Goal: Task Accomplishment & Management: Manage account settings

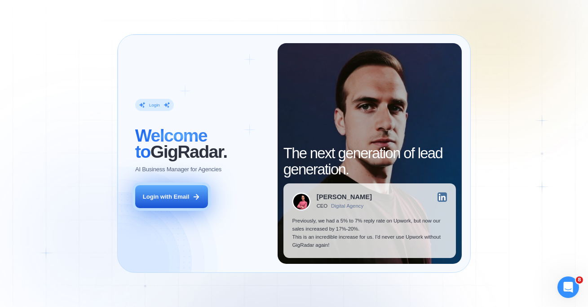
click at [172, 199] on div "Login with Email" at bounding box center [166, 197] width 46 height 8
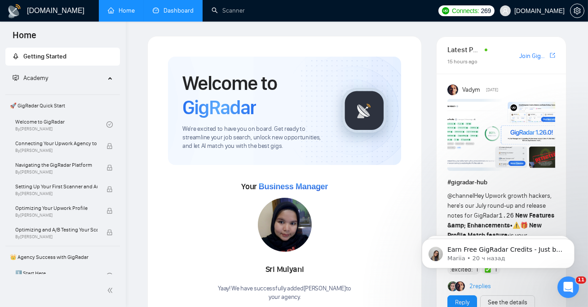
click at [173, 11] on link "Dashboard" at bounding box center [173, 11] width 41 height 8
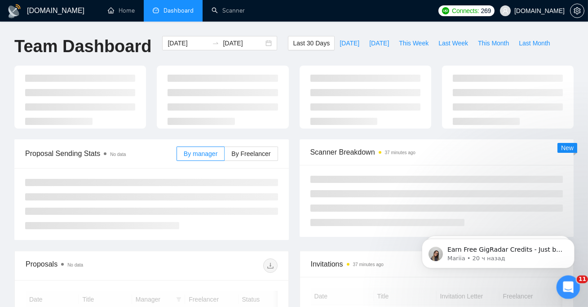
click at [569, 285] on icon "Открыть службу сообщений Intercom" at bounding box center [567, 286] width 15 height 15
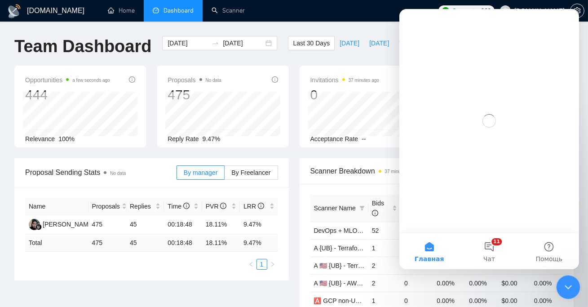
click at [570, 283] on icon "Закрыть службу сообщений Intercom" at bounding box center [567, 285] width 11 height 11
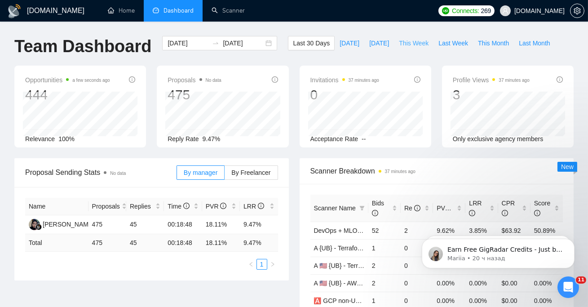
click at [407, 42] on span "This Week" at bounding box center [414, 43] width 30 height 10
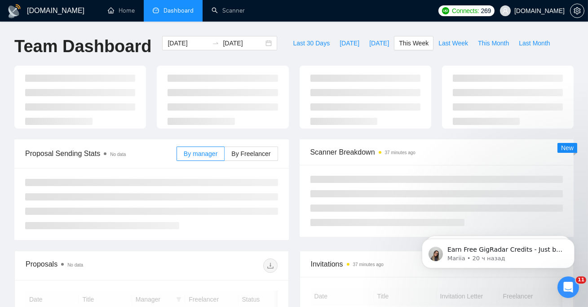
type input "[DATE]"
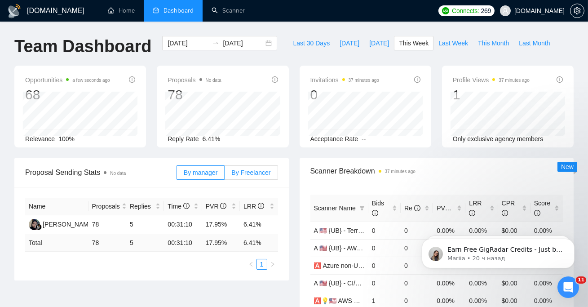
click at [260, 170] on span "By Freelancer" at bounding box center [251, 172] width 39 height 7
click at [225, 175] on input "By Freelancer" at bounding box center [225, 175] width 0 height 0
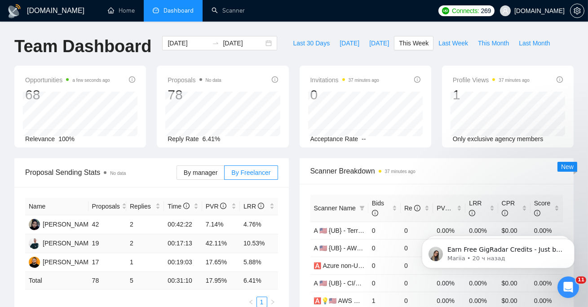
click at [212, 244] on td "42.11%" at bounding box center [221, 243] width 38 height 19
click at [246, 245] on td "10.53%" at bounding box center [259, 243] width 38 height 19
drag, startPoint x: 274, startPoint y: 241, endPoint x: 101, endPoint y: 239, distance: 172.6
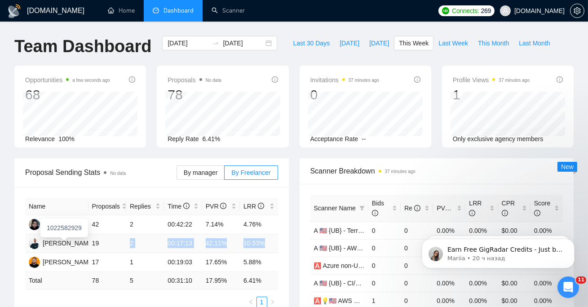
click at [101, 239] on tr "[PERSON_NAME] 19 2 00:17:13 42.11% 10.53%" at bounding box center [151, 243] width 253 height 19
click at [270, 241] on td "10.53%" at bounding box center [259, 243] width 38 height 19
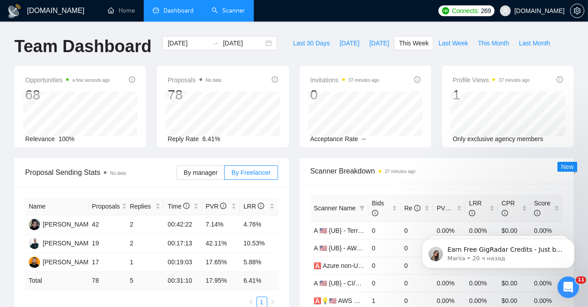
click at [245, 14] on link "Scanner" at bounding box center [228, 11] width 33 height 8
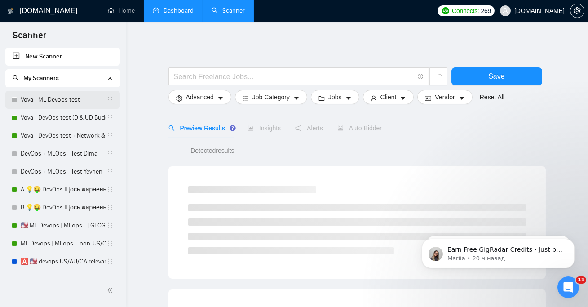
click at [61, 99] on link "Vova - ML Devops test" at bounding box center [64, 100] width 86 height 18
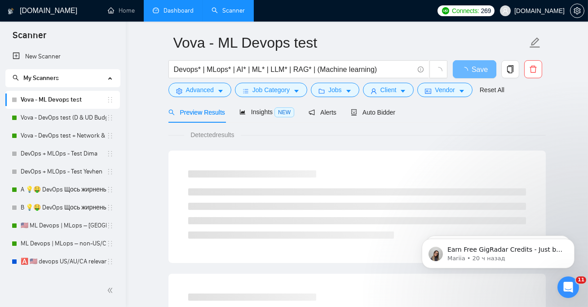
scroll to position [39, 0]
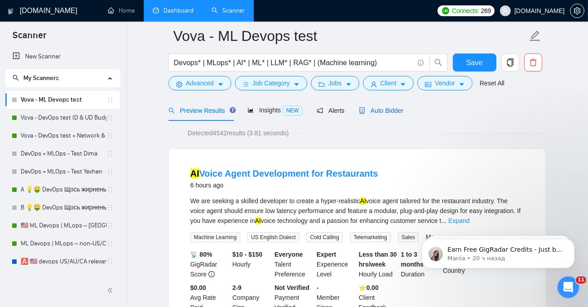
click at [366, 114] on div "Auto Bidder" at bounding box center [381, 111] width 45 height 10
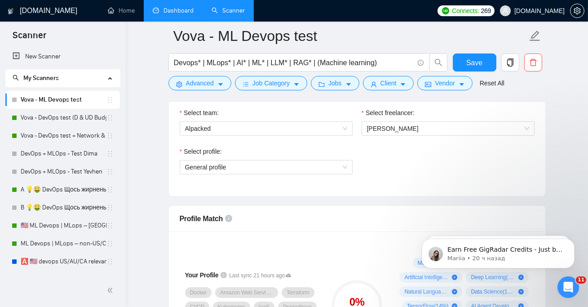
scroll to position [485, 0]
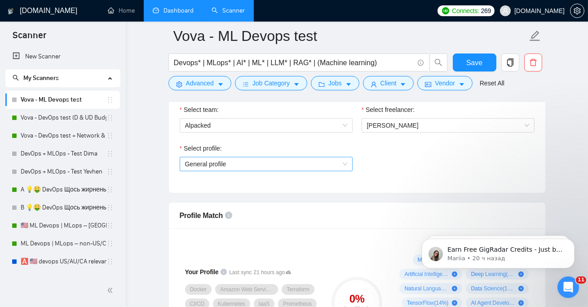
click at [263, 165] on span "General profile" at bounding box center [266, 163] width 162 height 13
click at [318, 148] on div "Select profile:" at bounding box center [266, 149] width 173 height 13
click at [40, 113] on link "Vova - DevOps test (D & UD Budget)" at bounding box center [64, 118] width 86 height 18
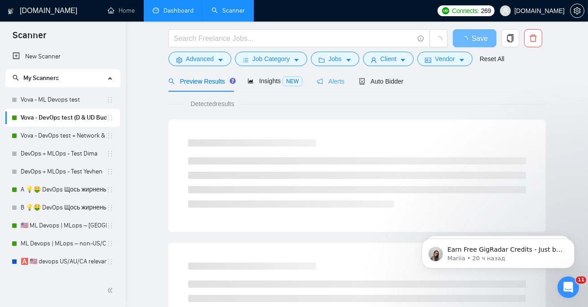
scroll to position [2, 0]
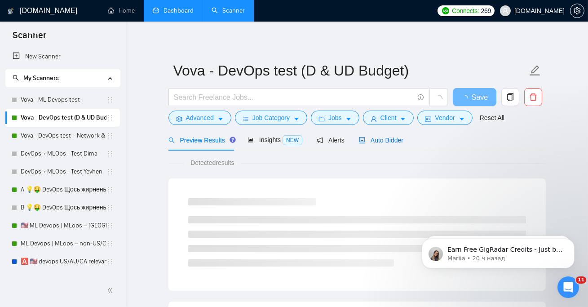
click at [387, 137] on span "Auto Bidder" at bounding box center [381, 140] width 45 height 7
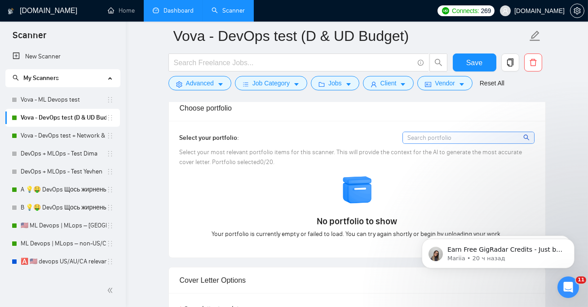
scroll to position [786, 0]
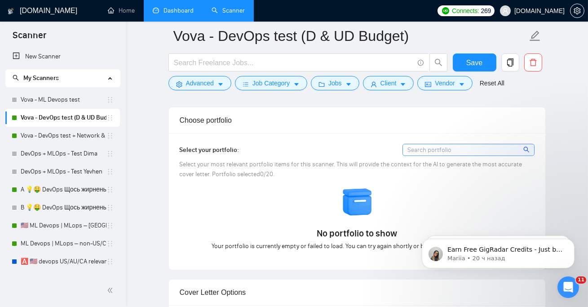
click at [337, 163] on span "Select your most relevant portfolio items for this scanner. This will provide t…" at bounding box center [351, 169] width 343 height 18
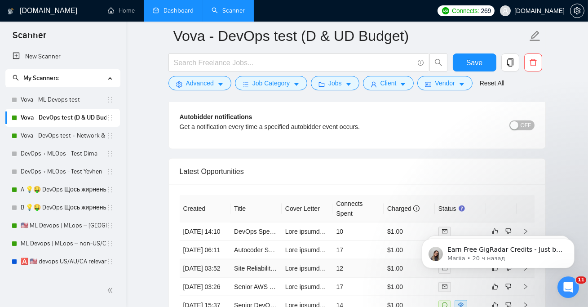
scroll to position [2095, 0]
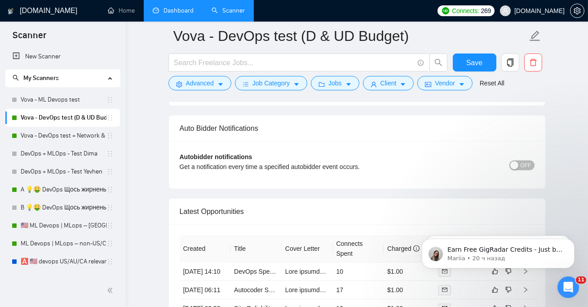
click at [519, 160] on button "OFF" at bounding box center [522, 165] width 25 height 10
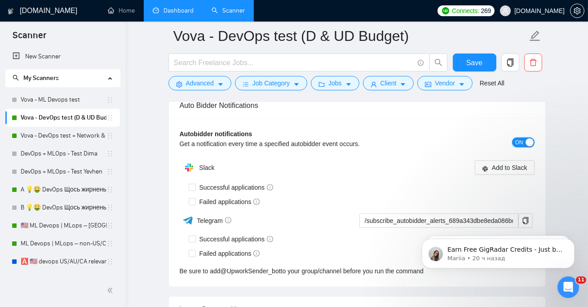
scroll to position [2104, 0]
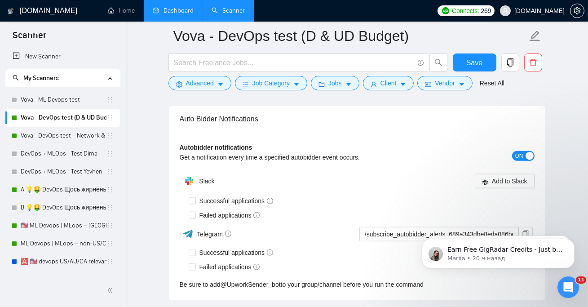
click at [300, 156] on div "Get a notification every time a specified autobidder event occurs." at bounding box center [313, 157] width 267 height 10
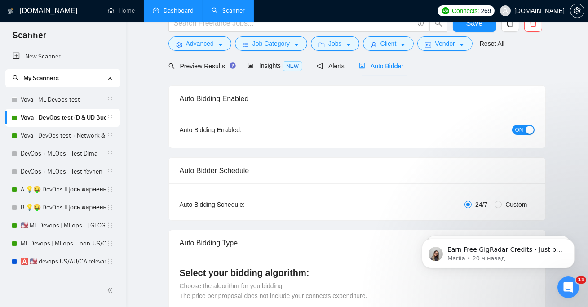
scroll to position [0, 0]
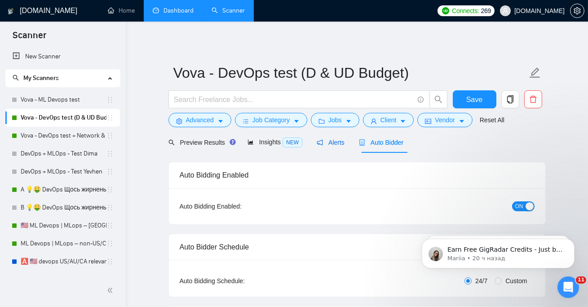
click at [328, 144] on span "Alerts" at bounding box center [331, 142] width 28 height 7
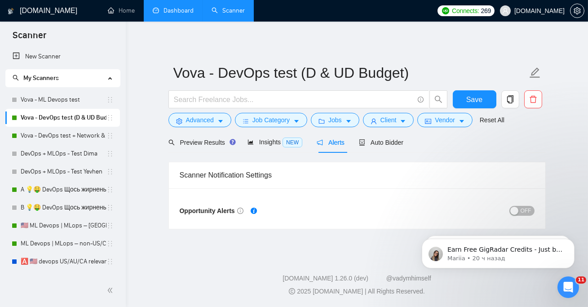
click at [516, 207] on div "button" at bounding box center [515, 211] width 8 height 8
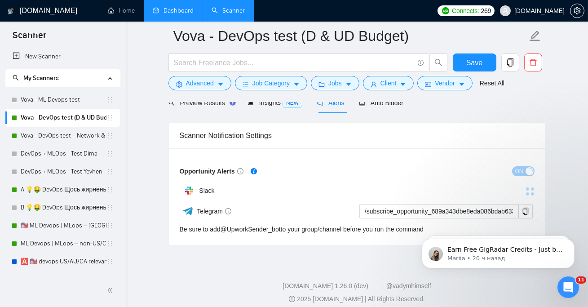
scroll to position [54, 0]
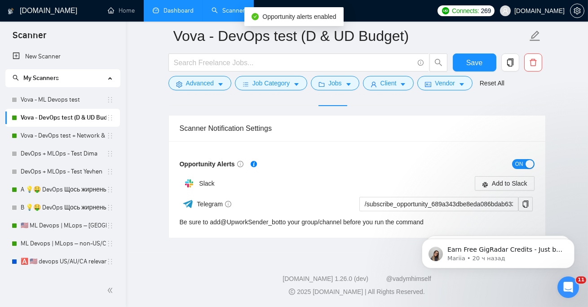
click at [528, 167] on div "button" at bounding box center [530, 164] width 8 height 8
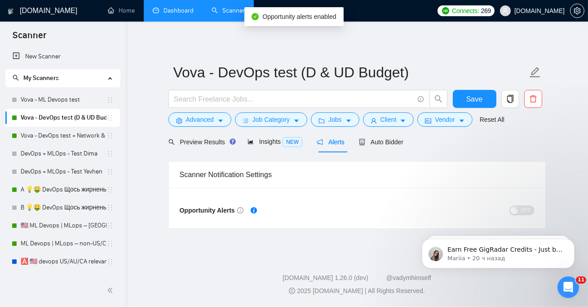
scroll to position [0, 0]
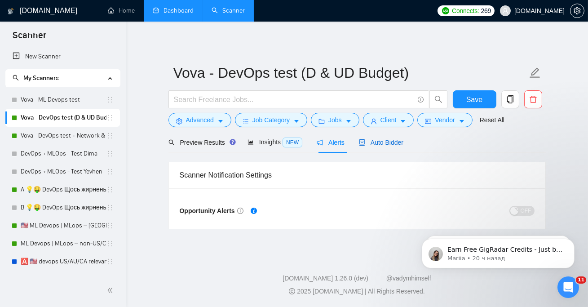
click at [382, 143] on span "Auto Bidder" at bounding box center [381, 142] width 45 height 7
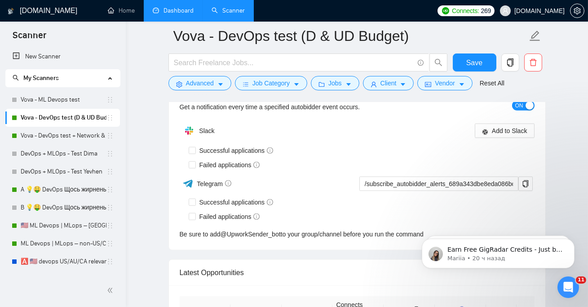
scroll to position [2155, 0]
click at [529, 181] on span "copy" at bounding box center [525, 183] width 13 height 7
click at [191, 203] on input "Successful applications" at bounding box center [192, 201] width 6 height 6
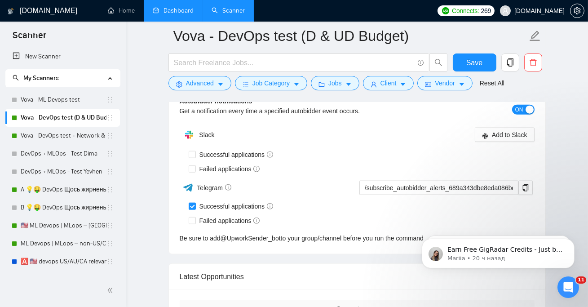
scroll to position [2150, 0]
click at [194, 205] on input "Successful applications" at bounding box center [192, 206] width 6 height 6
checkbox input "false"
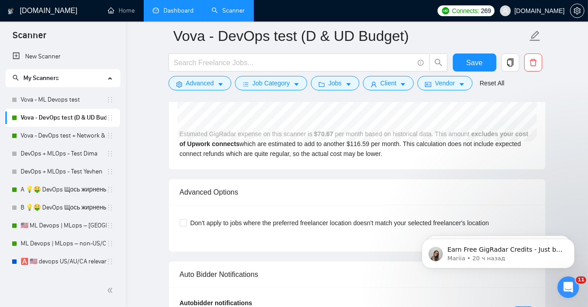
scroll to position [1928, 0]
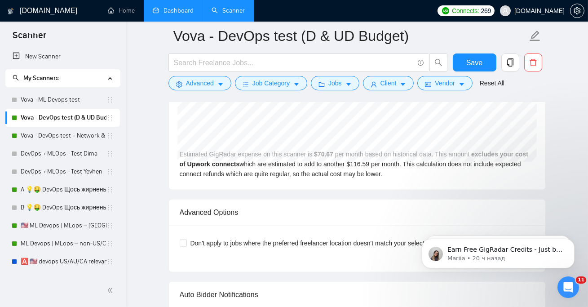
click at [213, 167] on div "Estimated GigRadar expense on this scanner is $ 70.67 per month based on histor…" at bounding box center [357, 119] width 377 height 141
click at [207, 167] on div at bounding box center [207, 167] width 0 height 0
click at [216, 165] on b "excludes your cost of Upwork connects" at bounding box center [354, 159] width 349 height 17
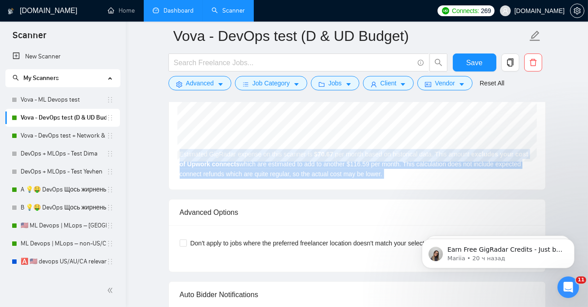
click at [216, 165] on b "excludes your cost of Upwork connects" at bounding box center [354, 159] width 349 height 17
click at [219, 165] on b "excludes your cost of Upwork connects" at bounding box center [354, 159] width 349 height 17
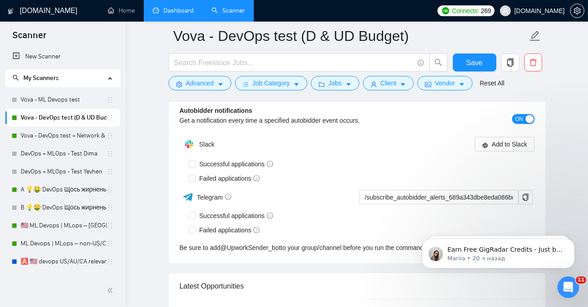
scroll to position [2244, 0]
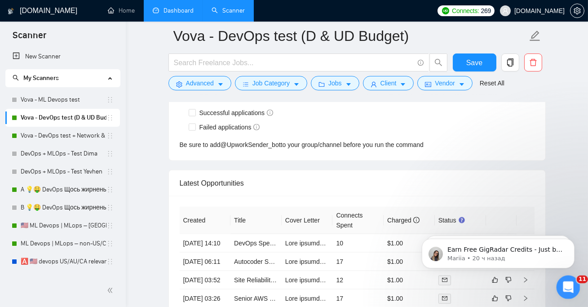
click at [559, 284] on div "Открыть службу сообщений Intercom" at bounding box center [567, 286] width 30 height 30
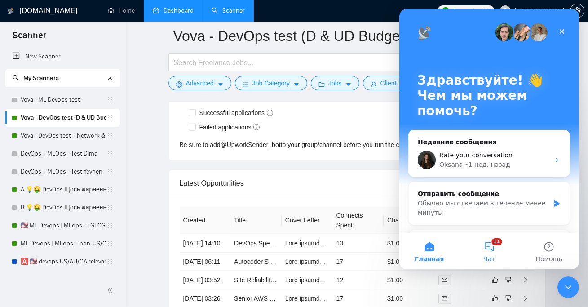
click at [490, 246] on button "11 Чат" at bounding box center [489, 251] width 60 height 36
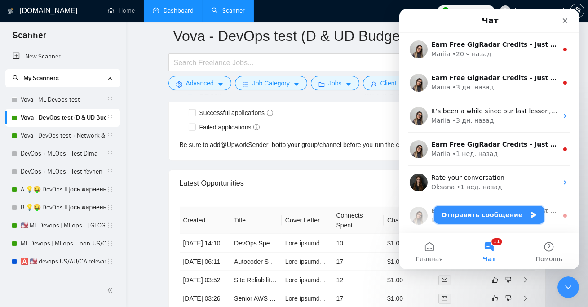
click at [487, 215] on button "Отправить сообщение" at bounding box center [489, 215] width 110 height 18
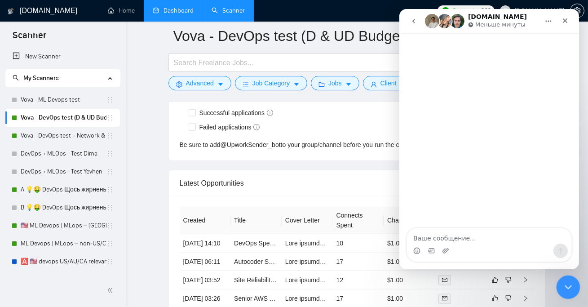
click html
click at [571, 285] on icon "Закрыть службу сообщений Intercom" at bounding box center [567, 285] width 11 height 11
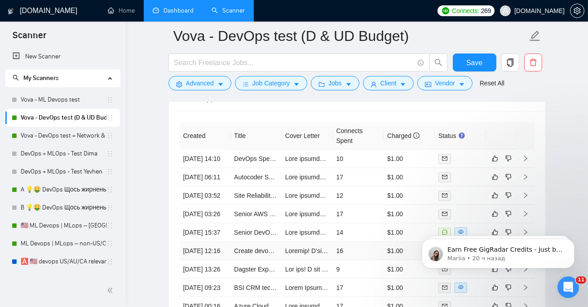
scroll to position [2419, 0]
